Goal: Task Accomplishment & Management: Complete application form

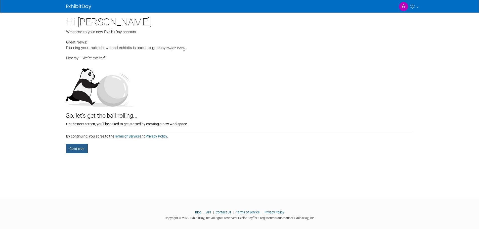
click at [78, 146] on button "Continue" at bounding box center [77, 149] width 22 height 10
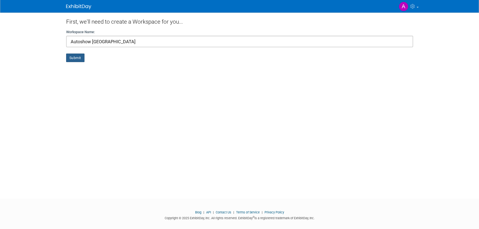
type input "Autoshow Colombia"
click at [83, 57] on button "Submit" at bounding box center [75, 58] width 18 height 9
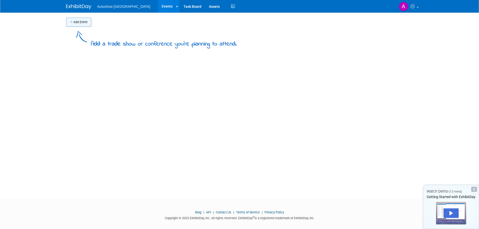
click at [79, 25] on button "Add Event" at bounding box center [78, 22] width 25 height 9
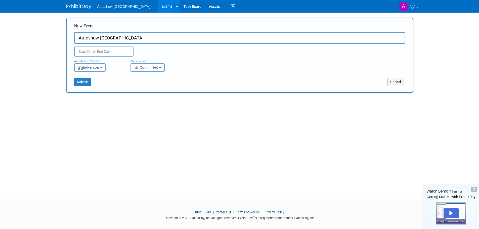
type input "Autoshow [GEOGRAPHIC_DATA]"
click at [94, 50] on input "text" at bounding box center [103, 52] width 59 height 10
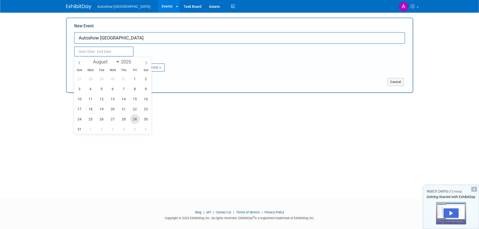
click at [136, 119] on span "29" at bounding box center [135, 119] width 10 height 10
click at [81, 129] on span "31" at bounding box center [80, 129] width 10 height 10
type input "[DATE] to [DATE]"
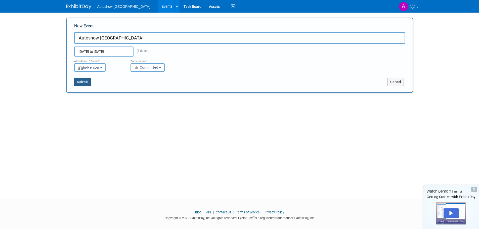
click at [86, 81] on button "Submit" at bounding box center [82, 82] width 17 height 8
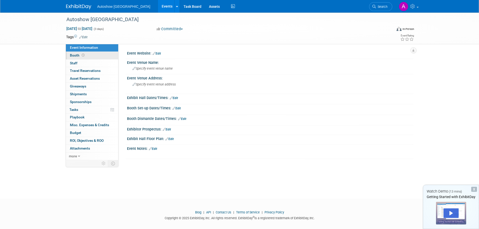
click at [75, 54] on span "Booth" at bounding box center [78, 55] width 16 height 4
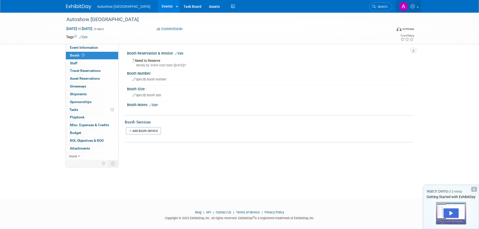
click at [402, 7] on img at bounding box center [404, 7] width 10 height 10
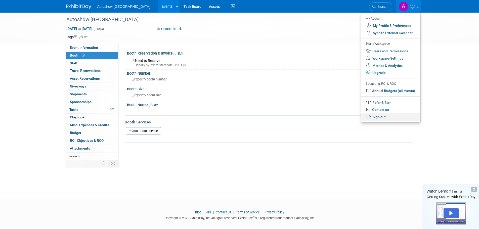
click at [379, 118] on link "Sign out" at bounding box center [390, 116] width 59 height 7
